Goal: Information Seeking & Learning: Learn about a topic

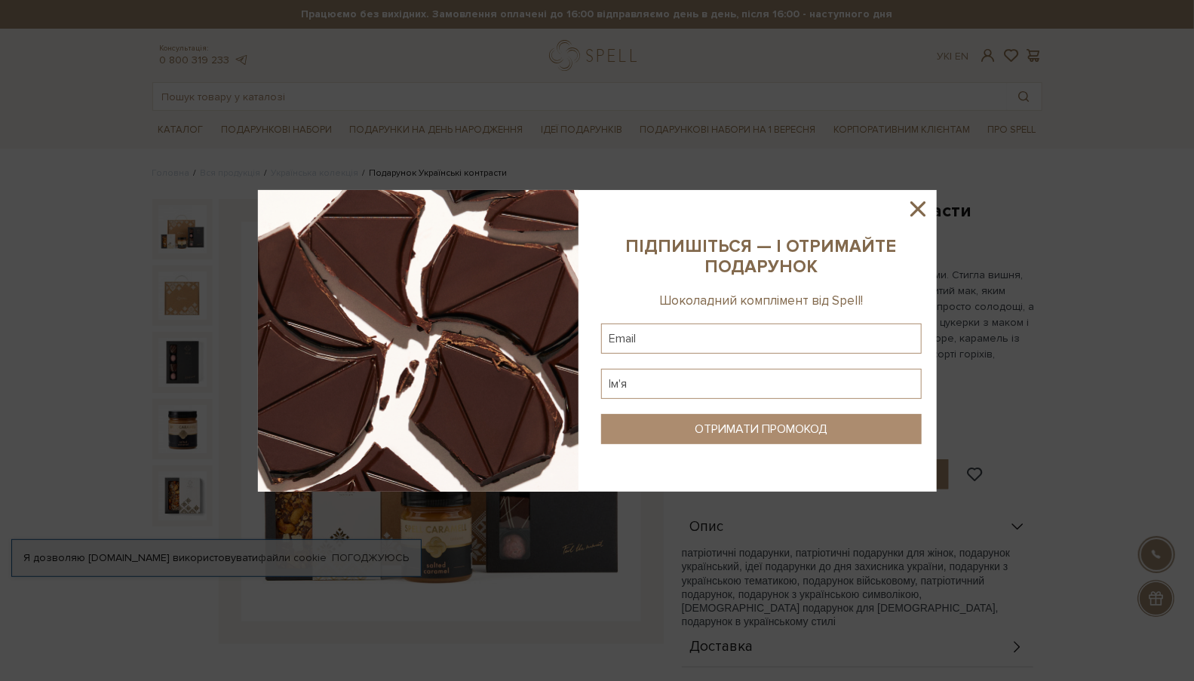
click at [915, 208] on icon at bounding box center [918, 209] width 26 height 26
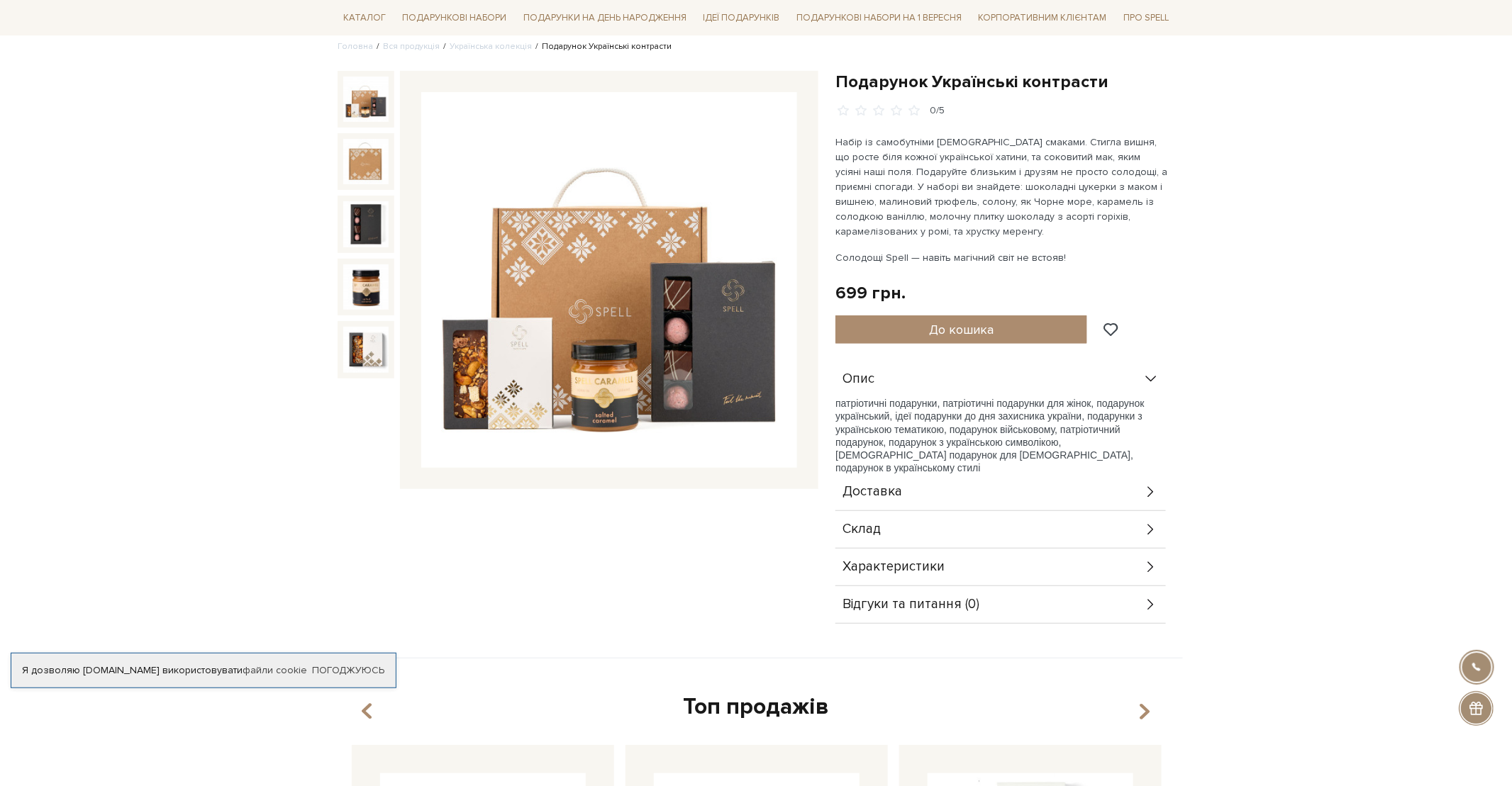
scroll to position [212, 0]
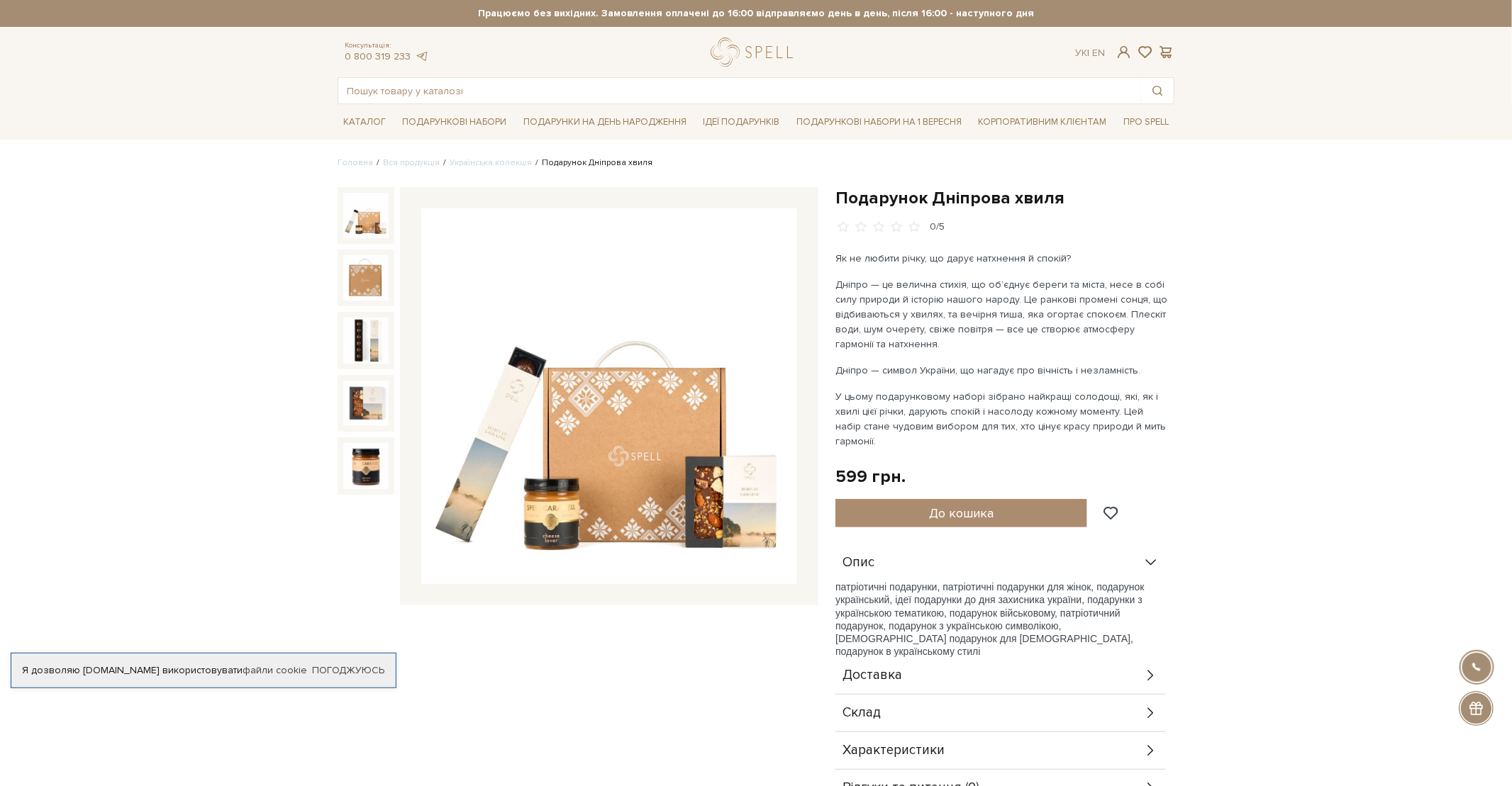
click at [1062, 325] on p "Дніпро — це велична стихія, що об’єднує береги та міста, несе в собі силу приро…" at bounding box center [1001, 314] width 333 height 74
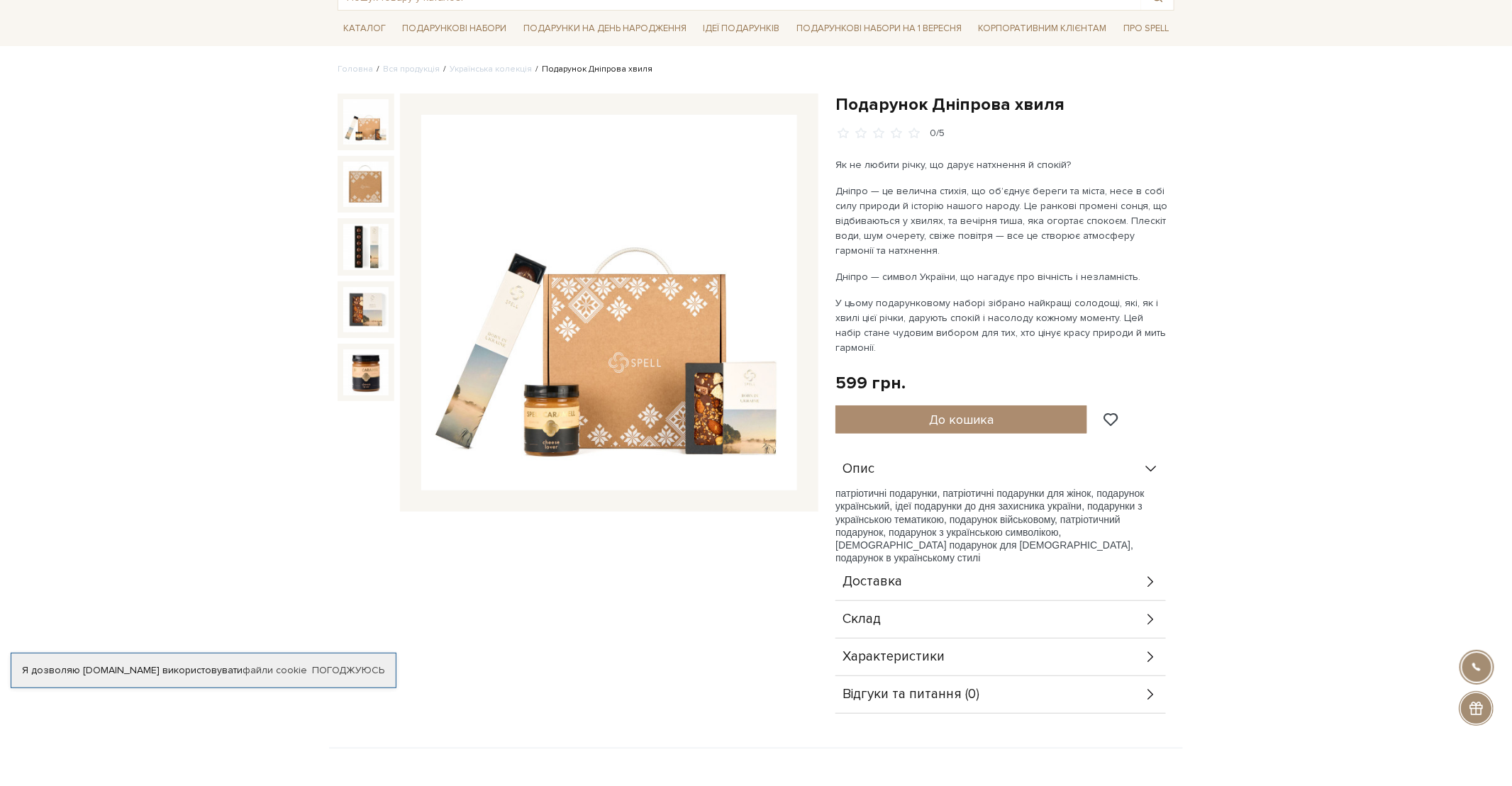
scroll to position [142, 0]
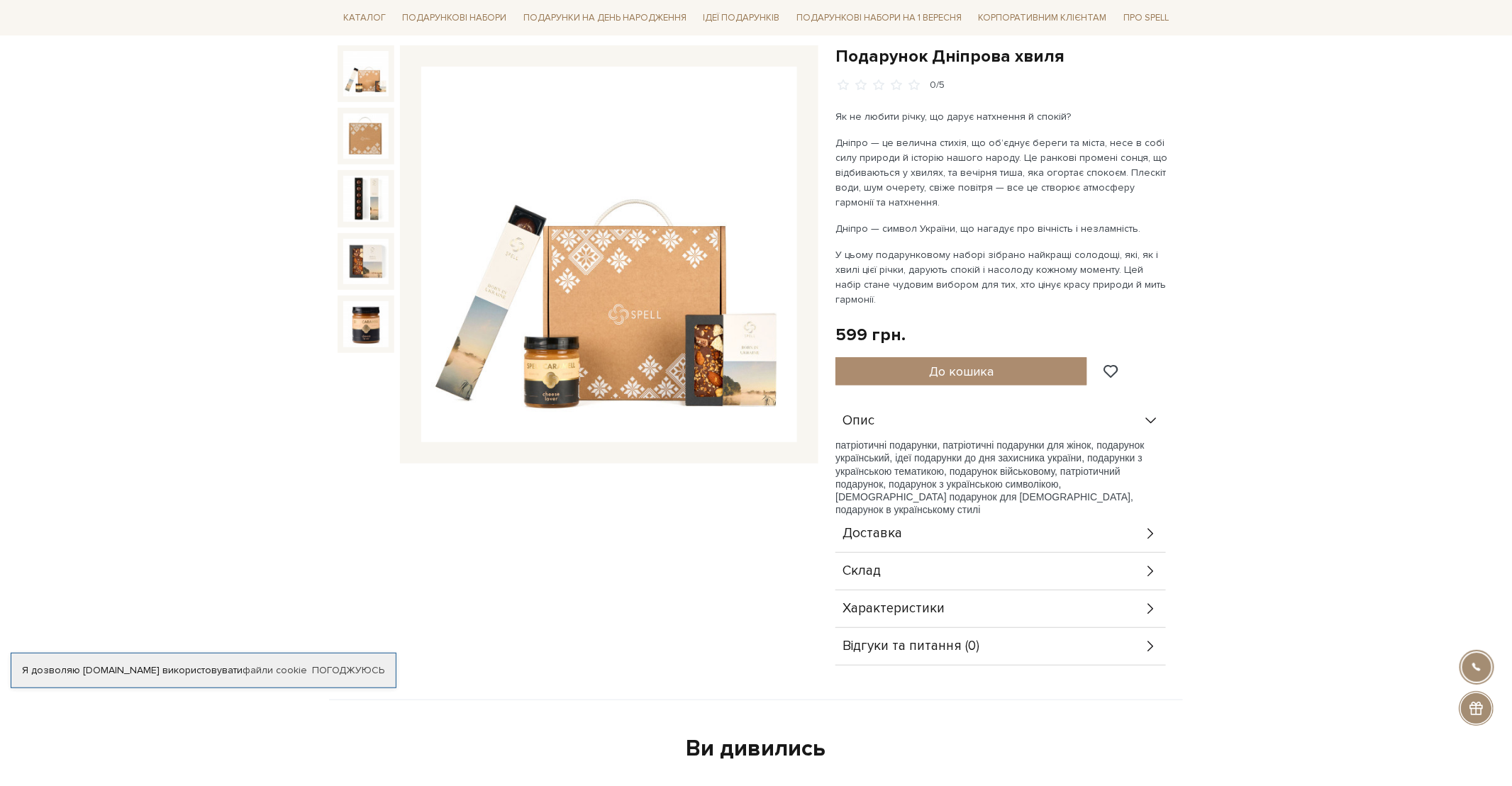
click at [904, 574] on div "Склад" at bounding box center [1000, 571] width 330 height 37
